Goal: Task Accomplishment & Management: Complete application form

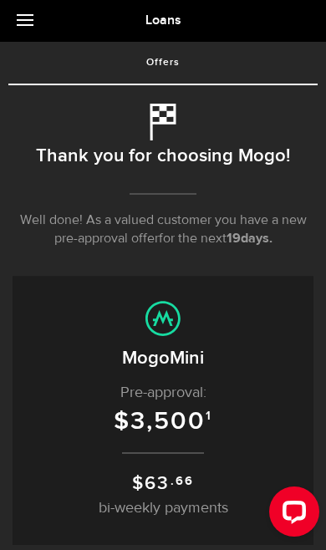
click at [293, 513] on div "Open LiveChat chat widget" at bounding box center [294, 510] width 27 height 27
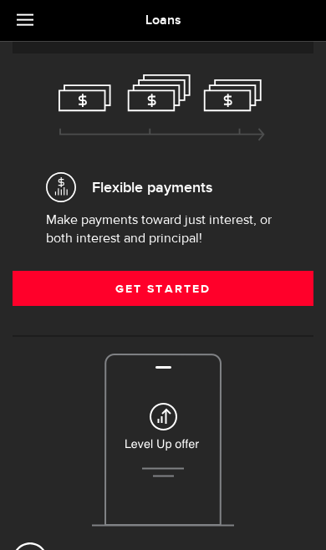
scroll to position [491, 0]
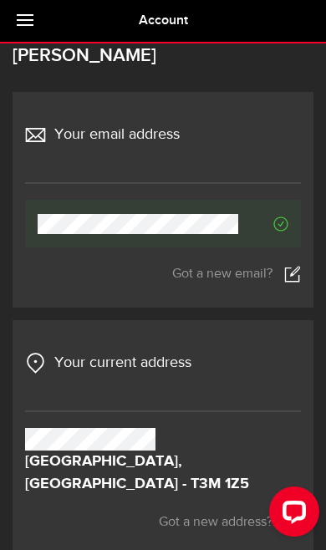
click at [32, 16] on link at bounding box center [29, 21] width 58 height 42
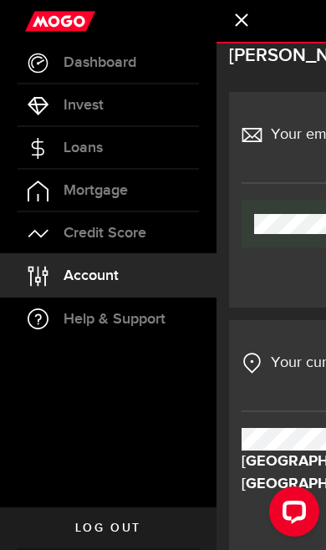
click at [42, 160] on link "Loans" at bounding box center [108, 148] width 216 height 42
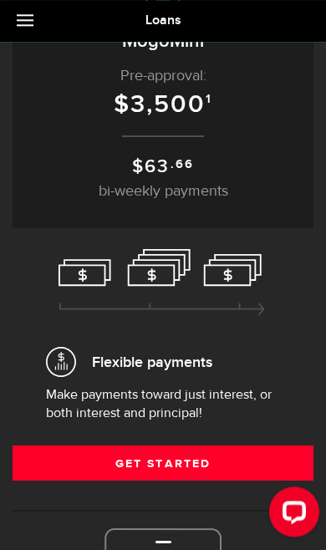
scroll to position [318, 0]
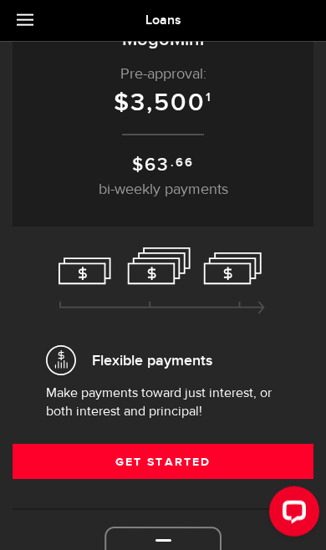
click at [210, 461] on link "Get Started" at bounding box center [163, 461] width 301 height 35
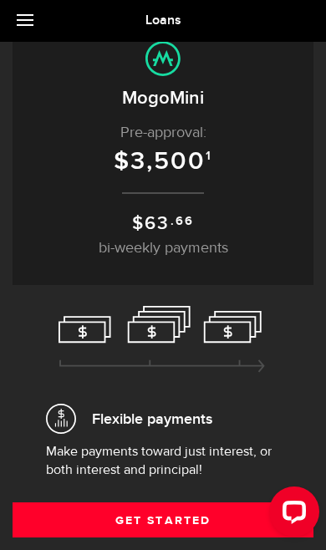
scroll to position [319, 0]
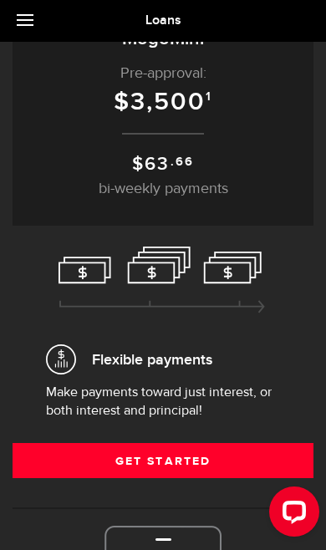
click at [221, 461] on link "Get Started" at bounding box center [163, 460] width 301 height 35
